Goal: Use online tool/utility

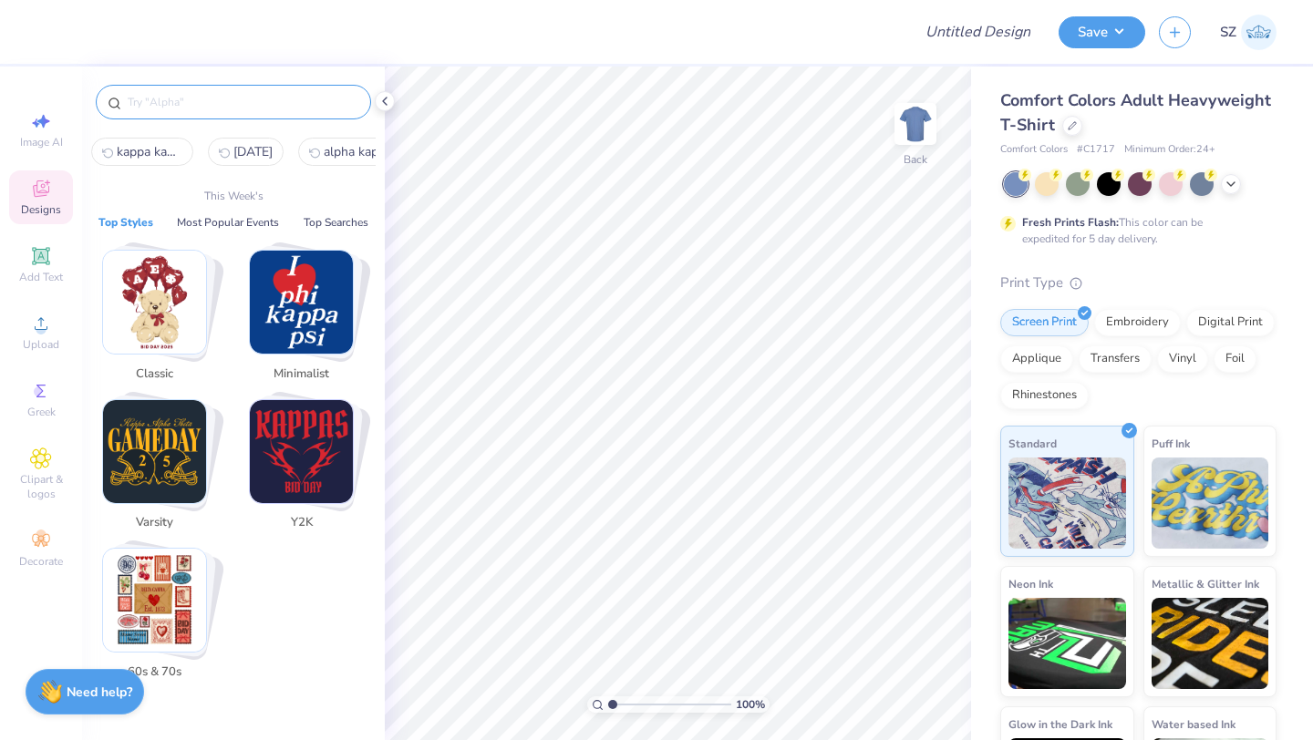
click at [210, 96] on input "text" at bounding box center [242, 102] width 233 height 18
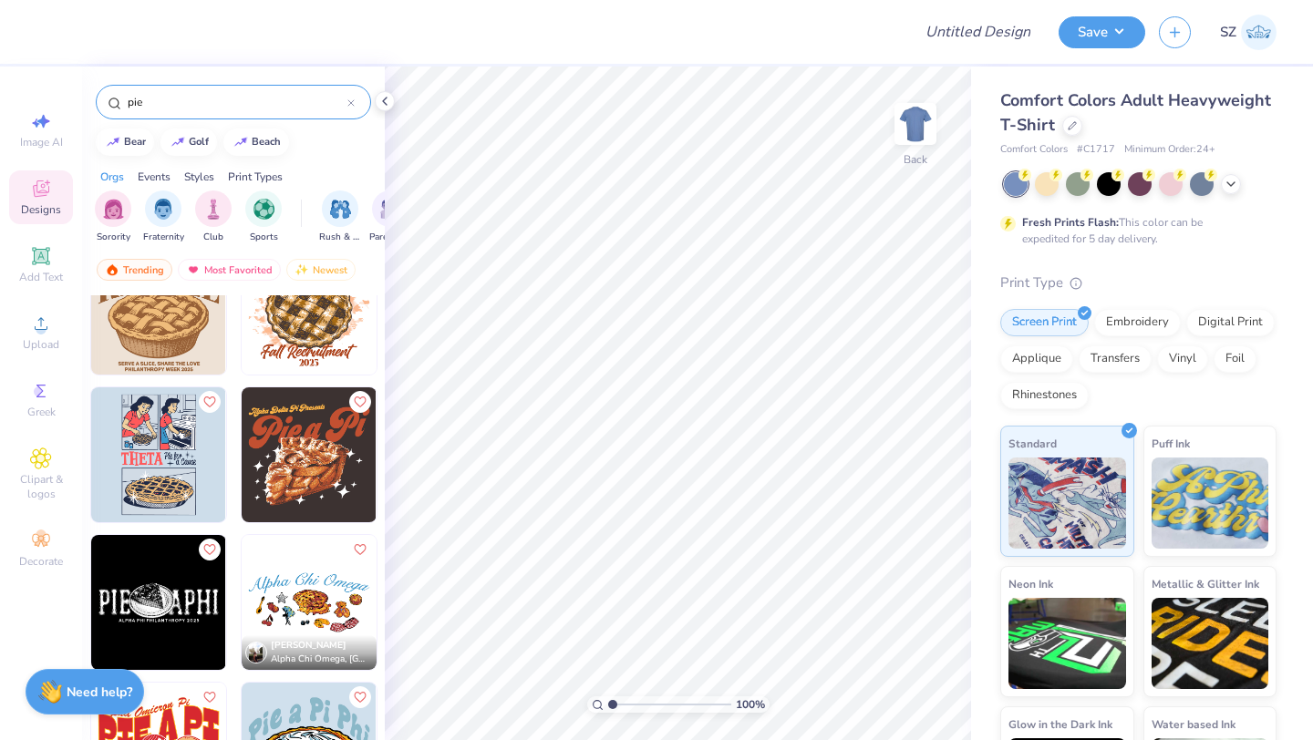
scroll to position [203, 0]
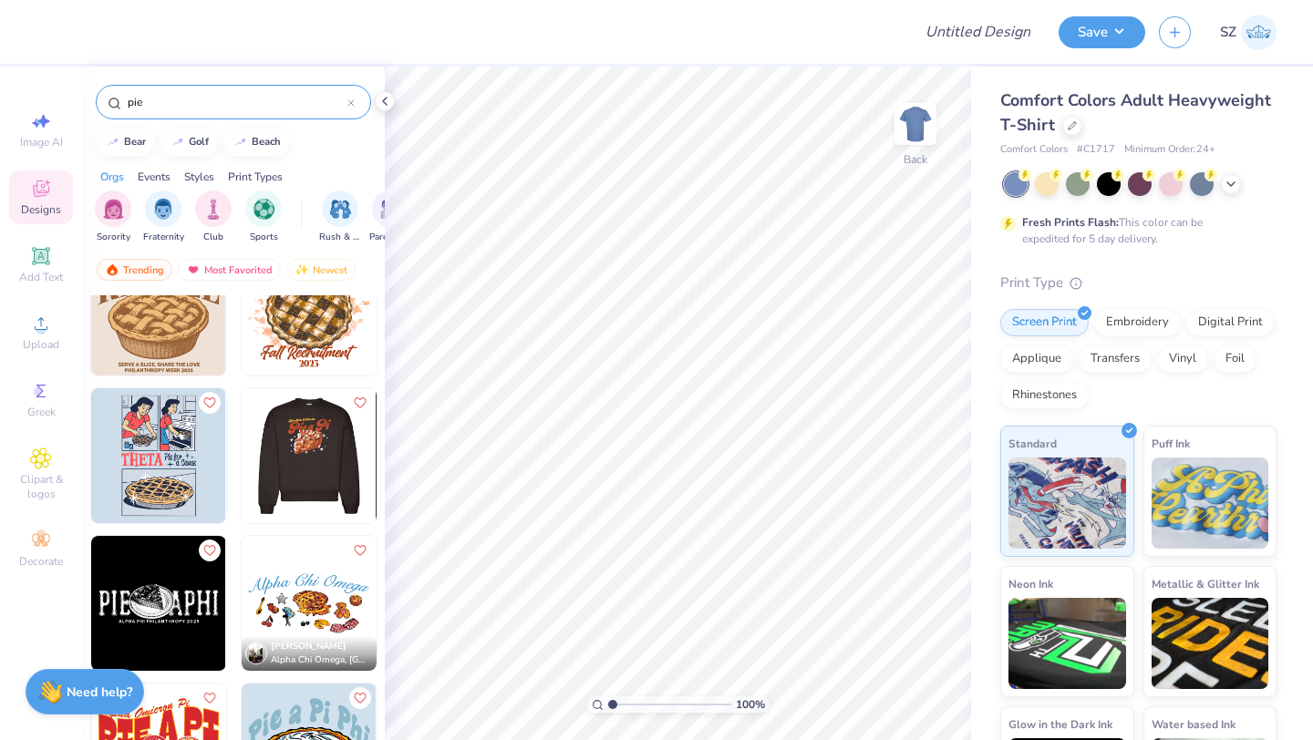
type input "pie"
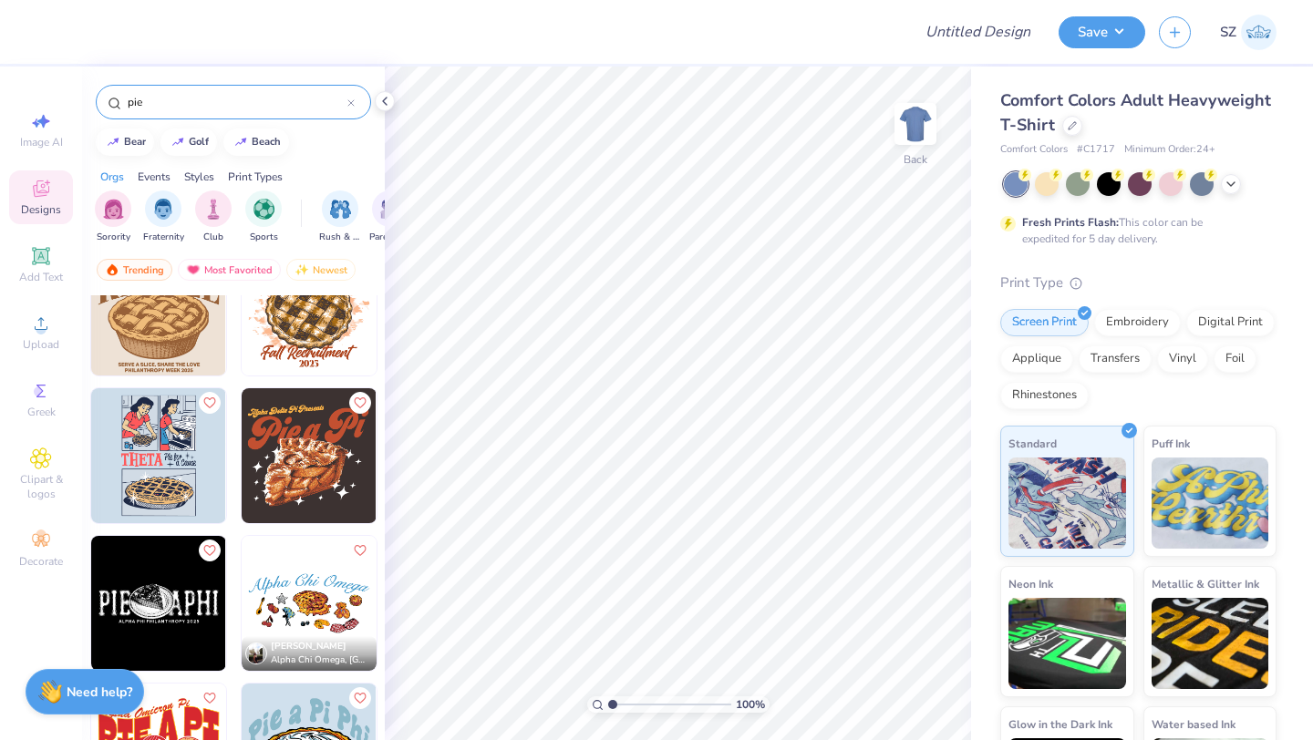
click at [241, 469] on img at bounding box center [173, 455] width 135 height 135
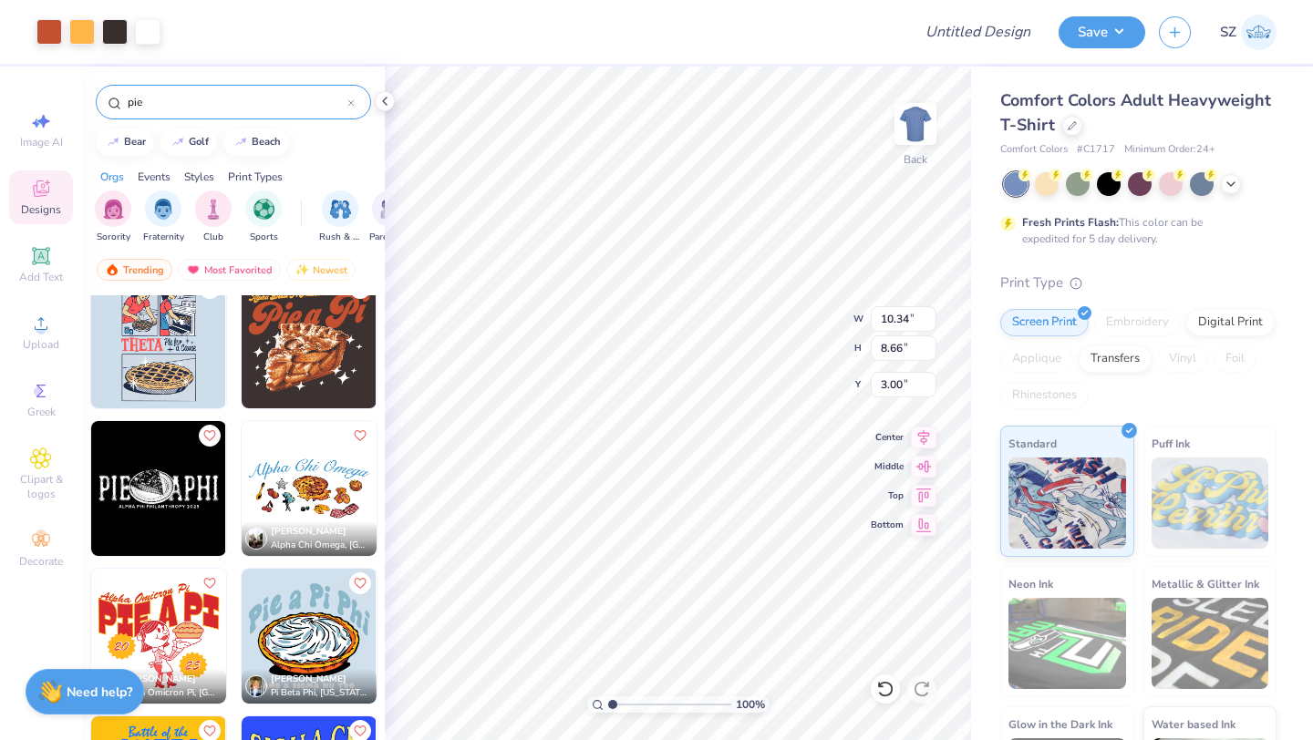
scroll to position [331, 0]
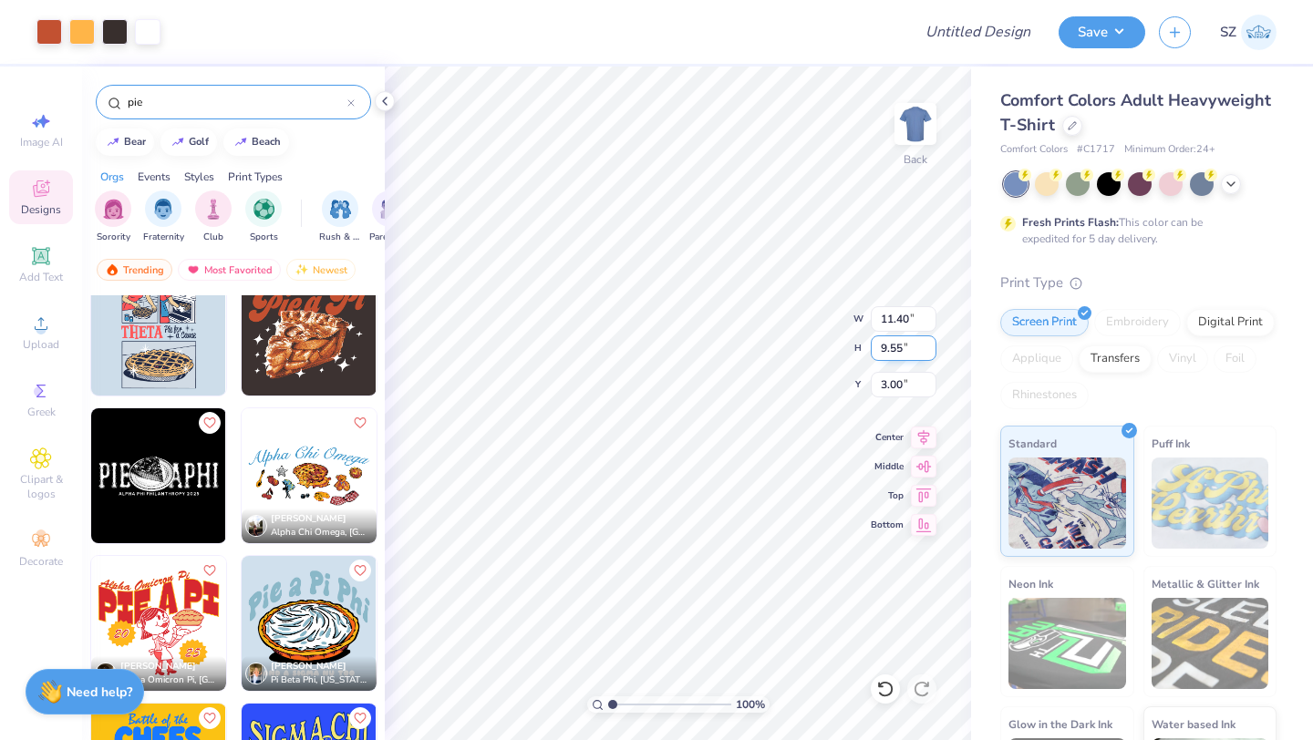
type input "11.40"
type input "9.55"
